Goal: Transaction & Acquisition: Obtain resource

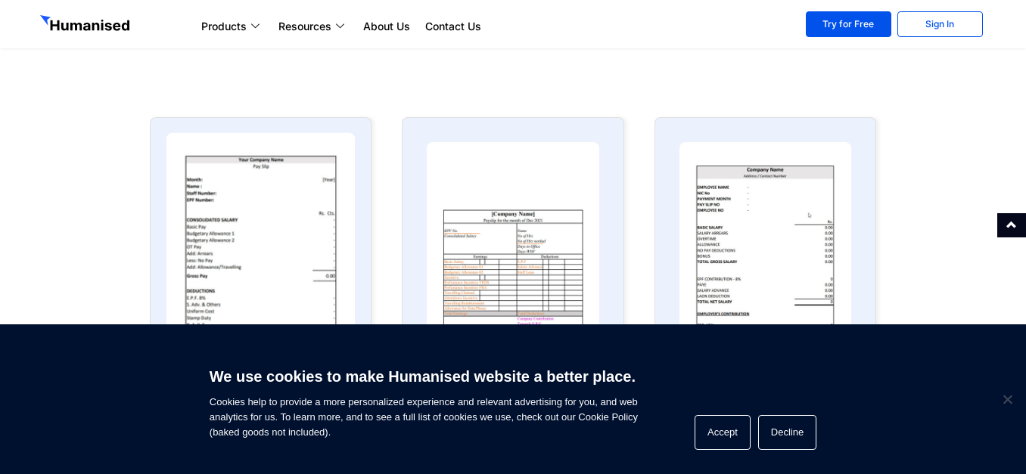
scroll to position [681, 0]
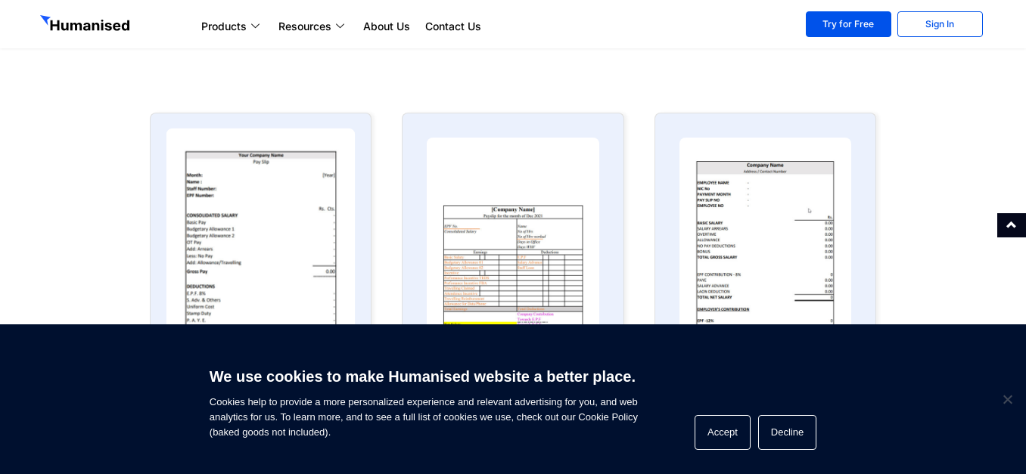
click at [294, 216] on img at bounding box center [260, 233] width 189 height 208
click at [273, 200] on img at bounding box center [260, 233] width 189 height 208
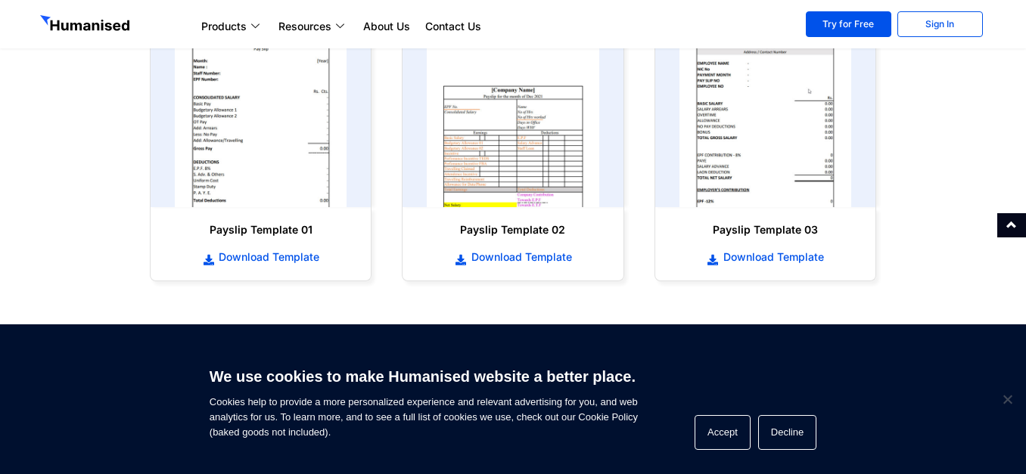
scroll to position [756, 0]
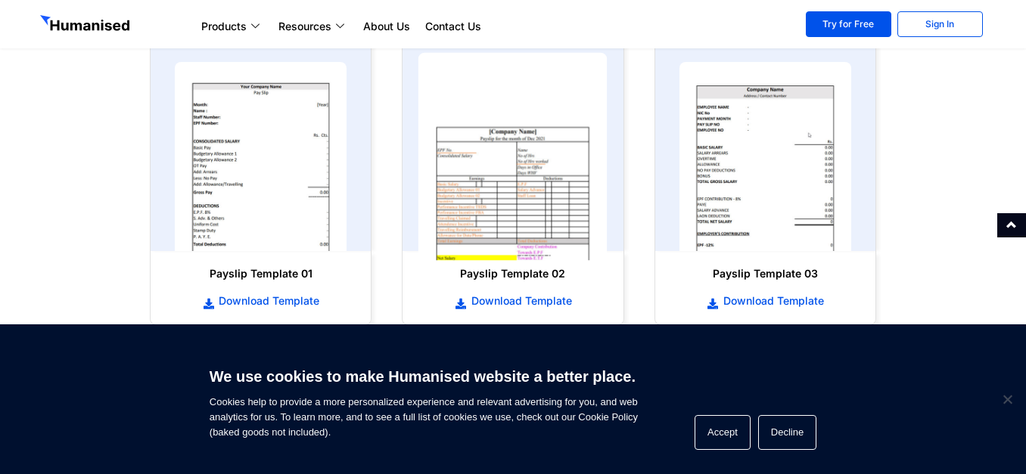
click at [533, 183] on img at bounding box center [512, 157] width 189 height 208
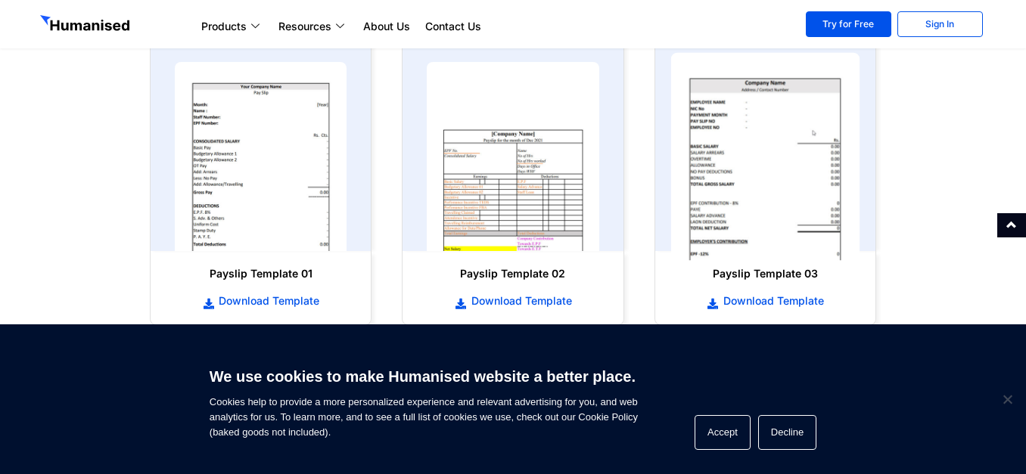
click at [705, 194] on img at bounding box center [764, 157] width 189 height 208
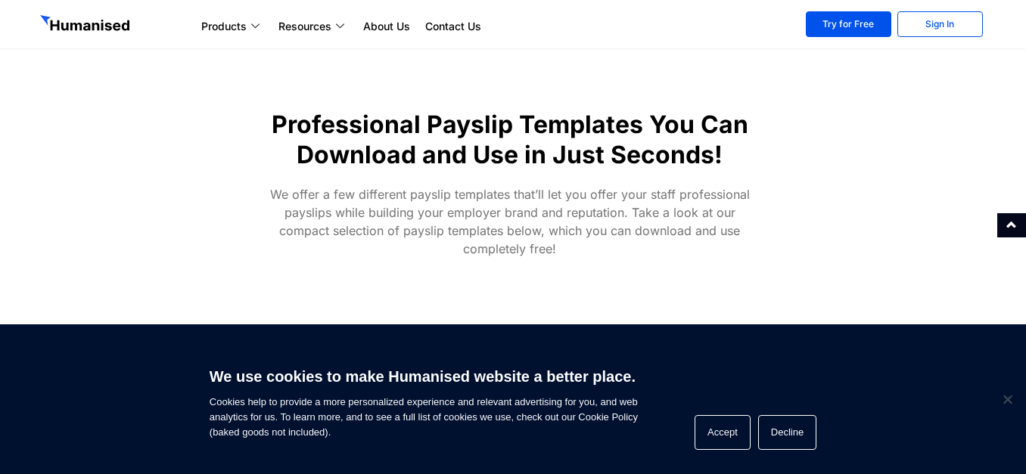
scroll to position [454, 0]
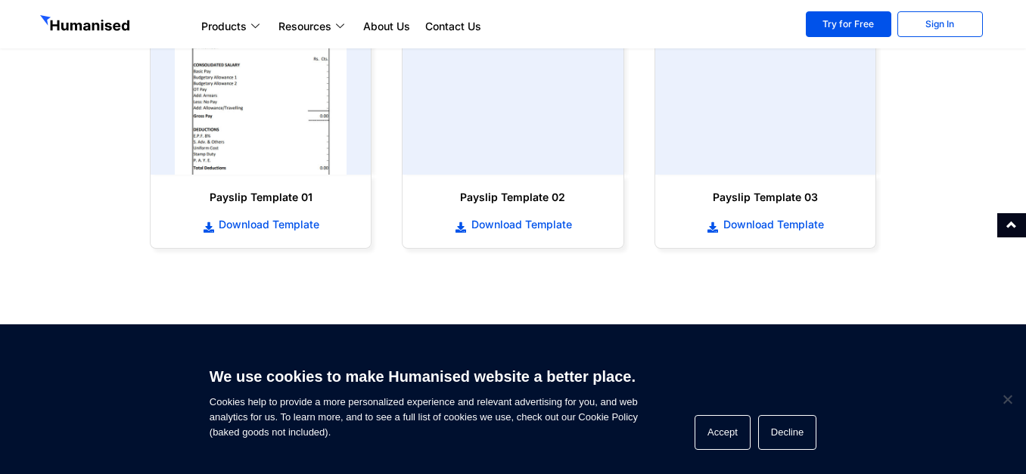
scroll to position [756, 0]
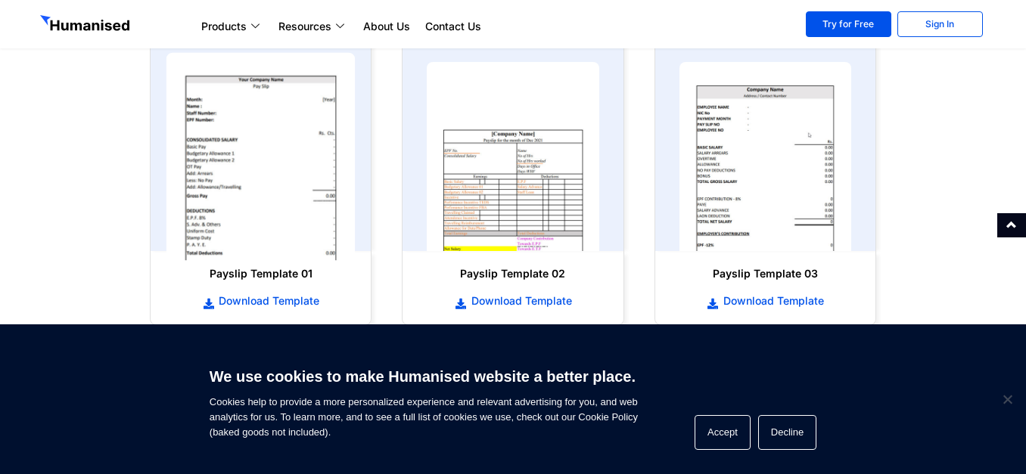
click at [307, 166] on img at bounding box center [260, 157] width 189 height 208
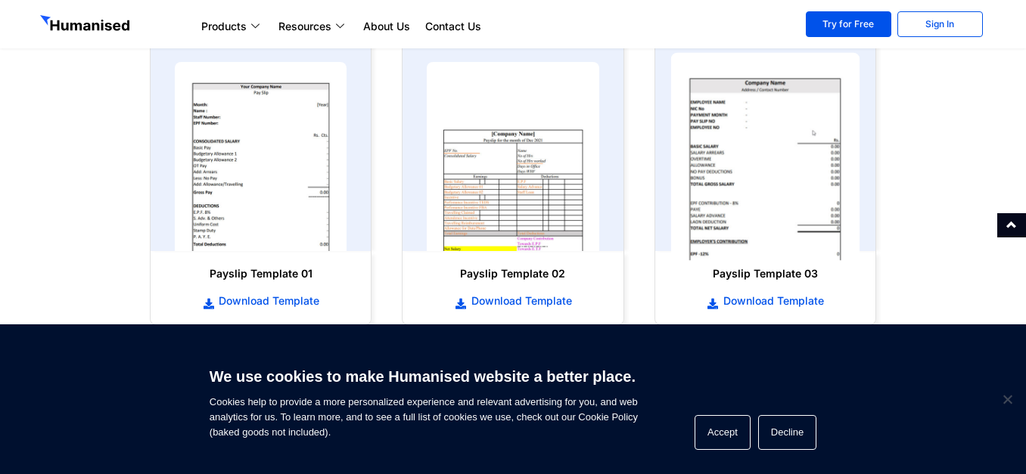
click at [812, 174] on img at bounding box center [764, 157] width 189 height 208
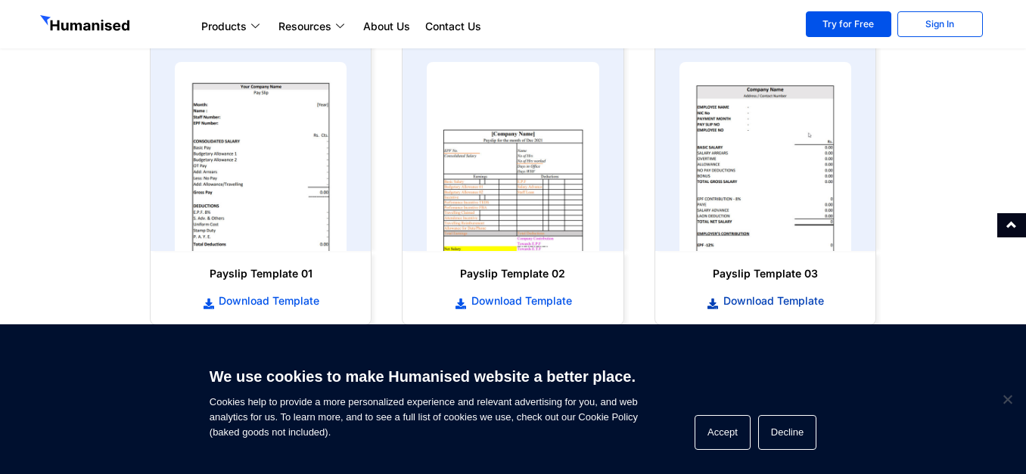
click at [759, 303] on span "Download Template" at bounding box center [771, 301] width 104 height 15
